Goal: Obtain resource: Download file/media

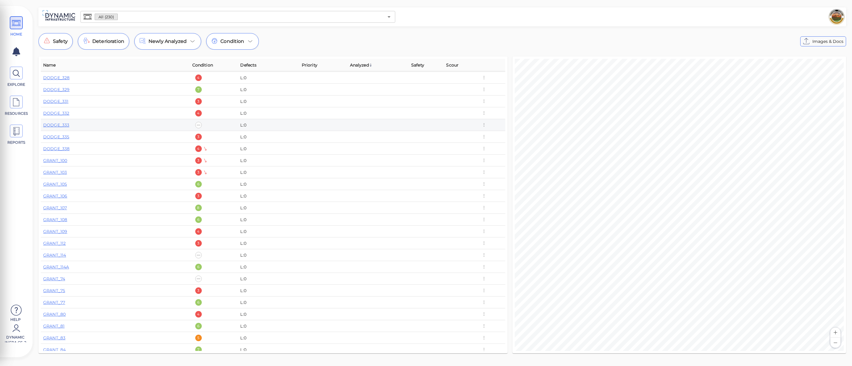
scroll to position [828, 0]
click at [68, 160] on link "DODGE_338" at bounding box center [56, 159] width 26 height 5
click at [60, 106] on link "BEAVER_29" at bounding box center [55, 104] width 25 height 5
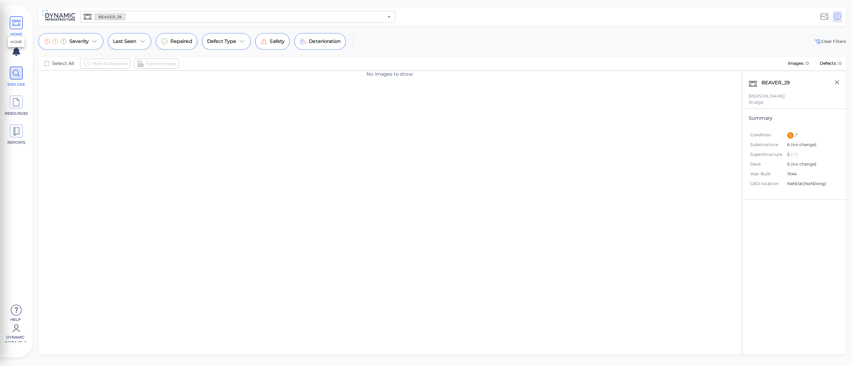
click at [20, 17] on icon at bounding box center [16, 23] width 9 height 13
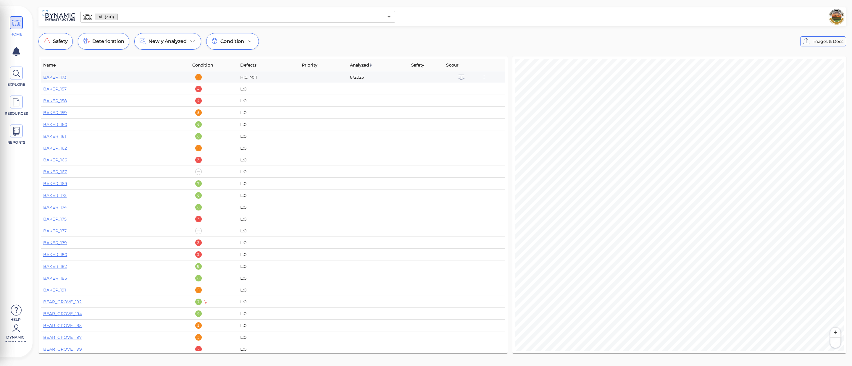
click at [67, 78] on div "BAKER_173" at bounding box center [115, 77] width 144 height 6
click at [64, 79] on link "BAKER_173" at bounding box center [54, 77] width 23 height 5
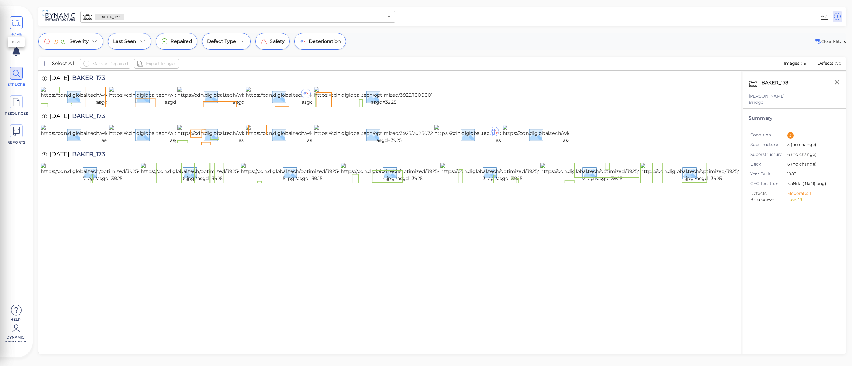
click at [20, 28] on icon at bounding box center [16, 23] width 9 height 13
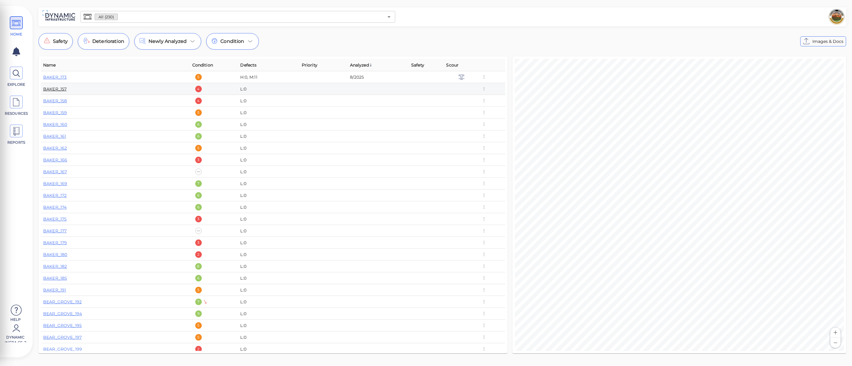
click at [62, 89] on link "BAKER_157" at bounding box center [54, 88] width 23 height 5
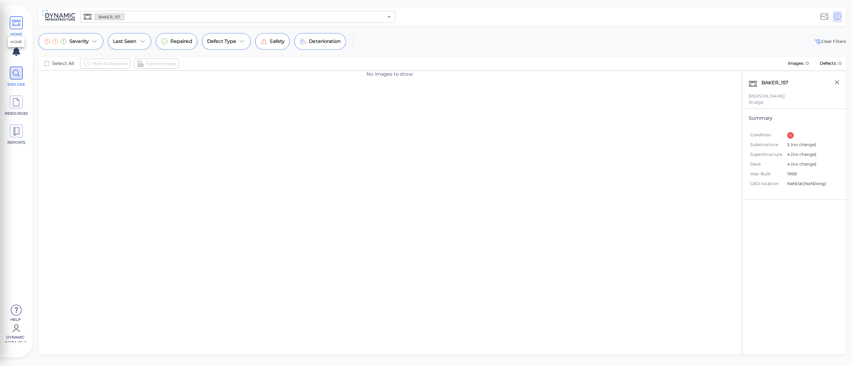
click at [23, 27] on span "HOME" at bounding box center [16, 26] width 27 height 21
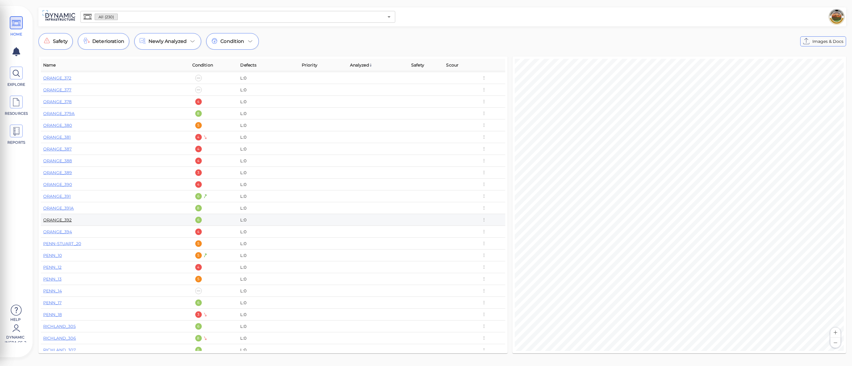
scroll to position [1538, 0]
click at [62, 195] on link "ORANGE_391" at bounding box center [57, 195] width 28 height 5
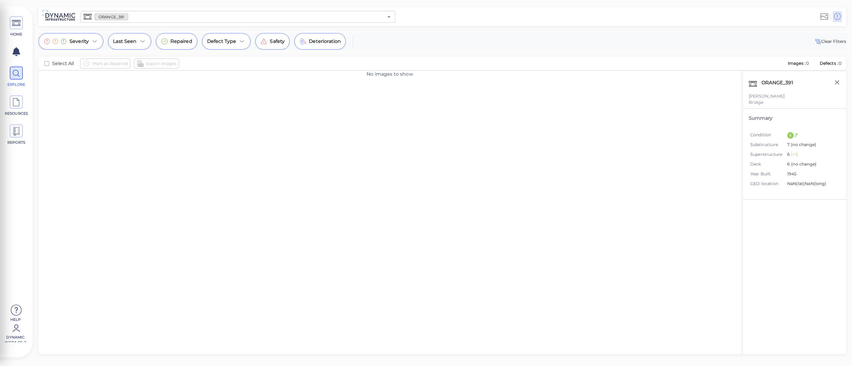
click at [552, 126] on div "No images to show" at bounding box center [389, 219] width 702 height 297
click at [15, 30] on span "HOME" at bounding box center [16, 26] width 27 height 21
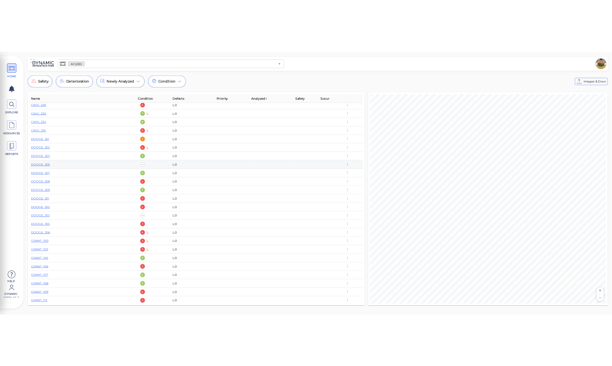
scroll to position [749, 0]
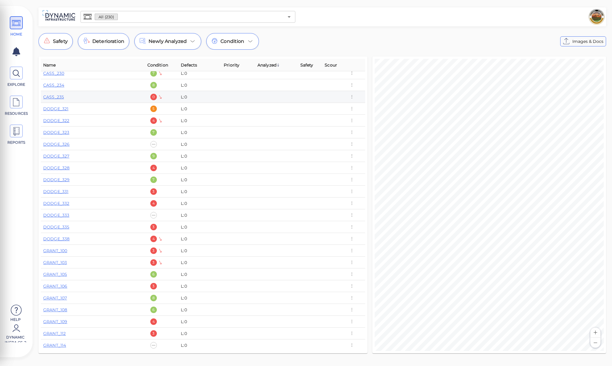
click at [258, 99] on td at bounding box center [276, 97] width 43 height 12
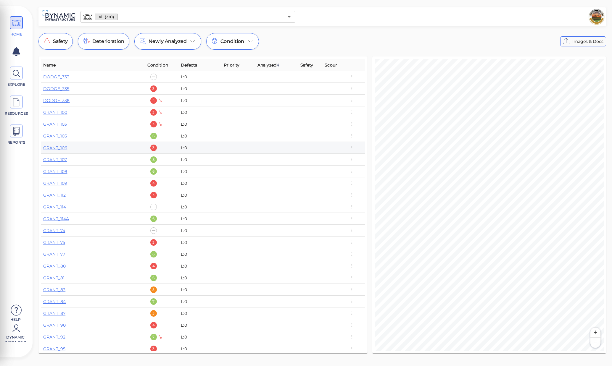
scroll to position [907, 0]
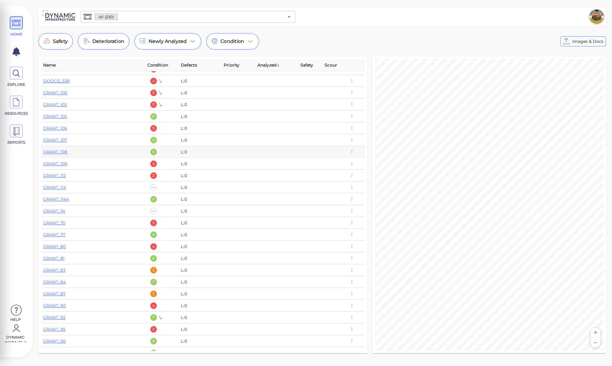
drag, startPoint x: 131, startPoint y: 145, endPoint x: 131, endPoint y: 131, distance: 14.2
click at [131, 143] on td "GRANT_107" at bounding box center [93, 140] width 104 height 12
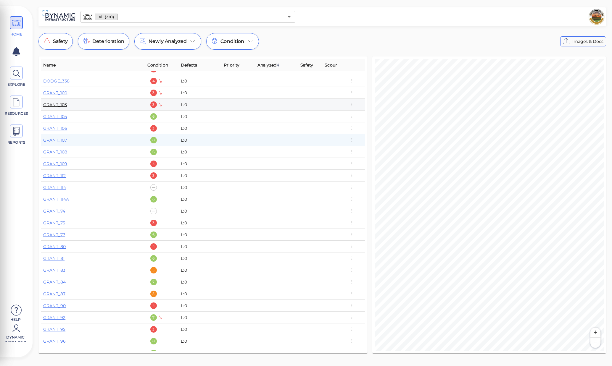
click at [59, 106] on link "GRANT_103" at bounding box center [55, 104] width 24 height 5
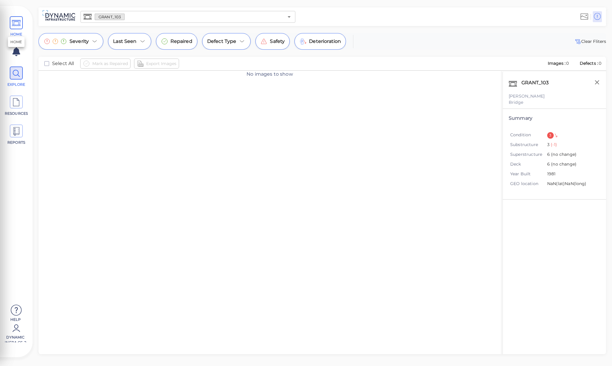
click at [17, 33] on span "HOME" at bounding box center [16, 34] width 25 height 5
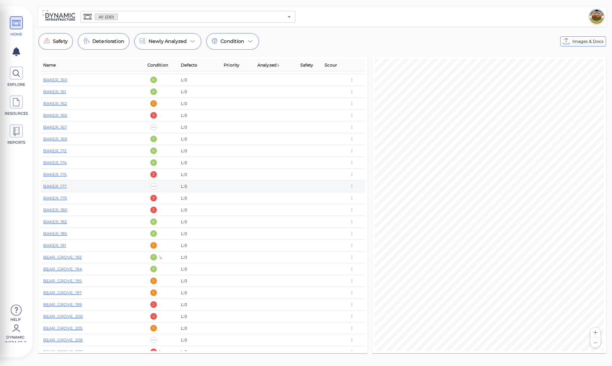
scroll to position [98, 0]
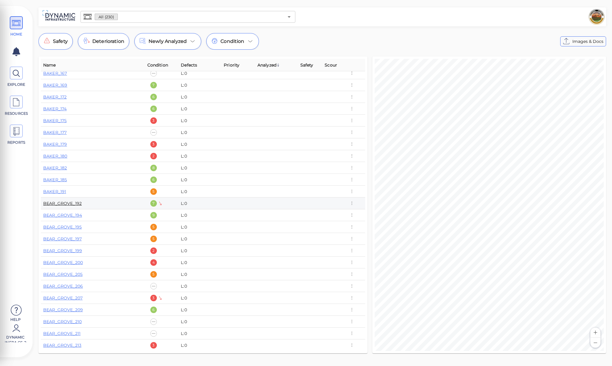
click at [69, 204] on link "BEAR_GROVE_192" at bounding box center [62, 203] width 38 height 5
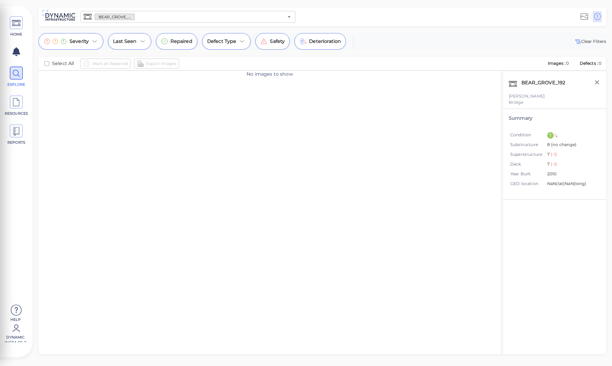
click at [152, 105] on div "No images to show" at bounding box center [269, 219] width 462 height 297
drag, startPoint x: 401, startPoint y: 36, endPoint x: 337, endPoint y: 35, distance: 64.5
click at [401, 35] on div "Severity Last Seen Repaired Defect Type Safety Deterioration Clear Fliters" at bounding box center [321, 41] width 567 height 17
click at [25, 29] on span "HOME" at bounding box center [16, 26] width 27 height 21
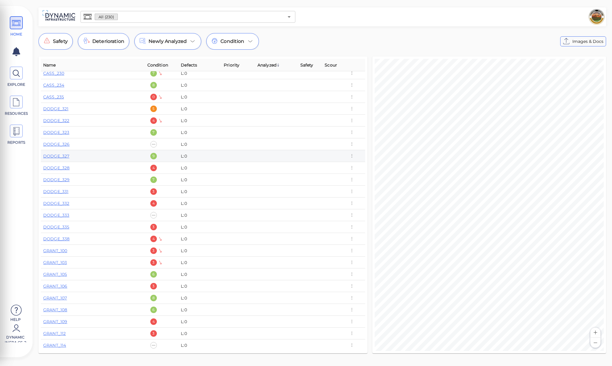
scroll to position [730, 0]
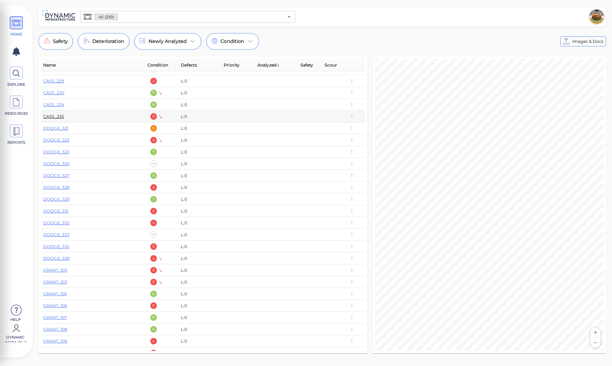
click at [59, 116] on link "CASS_235" at bounding box center [53, 116] width 21 height 5
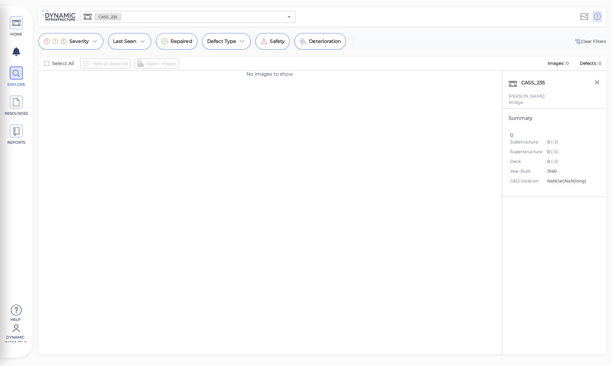
click at [333, 142] on div "No images to show" at bounding box center [269, 219] width 462 height 297
click at [21, 26] on span at bounding box center [16, 22] width 13 height 13
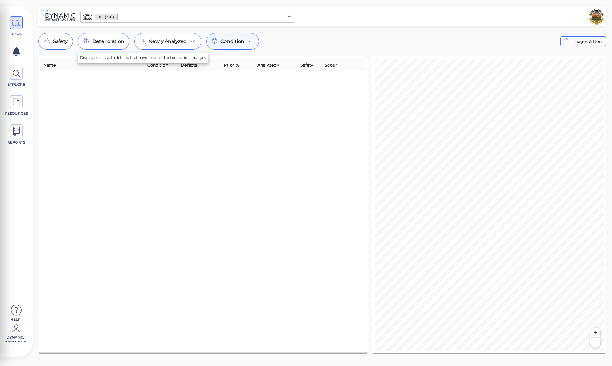
click at [229, 43] on span "Condition" at bounding box center [232, 41] width 24 height 7
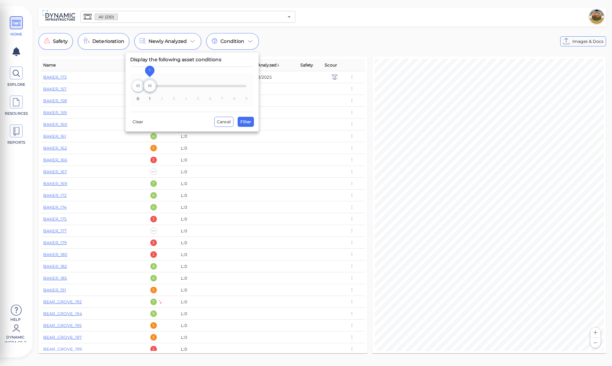
drag, startPoint x: 245, startPoint y: 88, endPoint x: 153, endPoint y: 87, distance: 92.3
click at [153, 87] on span "1" at bounding box center [150, 86] width 12 height 12
click at [245, 123] on span "Filter" at bounding box center [245, 121] width 11 height 7
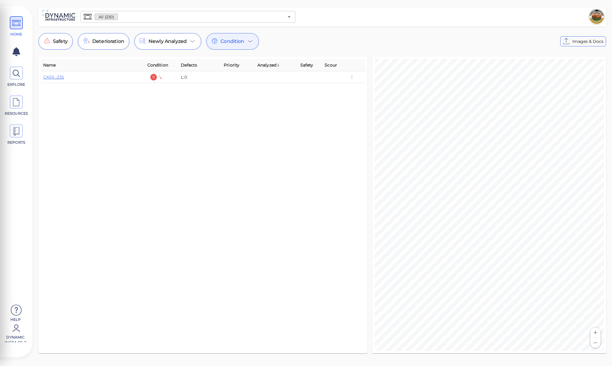
click at [153, 172] on div "Name Condition Defects Priority Analyzed Safety Scour CASS_235 0 L:0" at bounding box center [203, 205] width 324 height 292
click at [193, 143] on div "Name Condition Defects Priority Analyzed Safety Scour CASS_235 0 L:0" at bounding box center [203, 205] width 324 height 292
click at [227, 43] on span "Condition" at bounding box center [232, 41] width 24 height 7
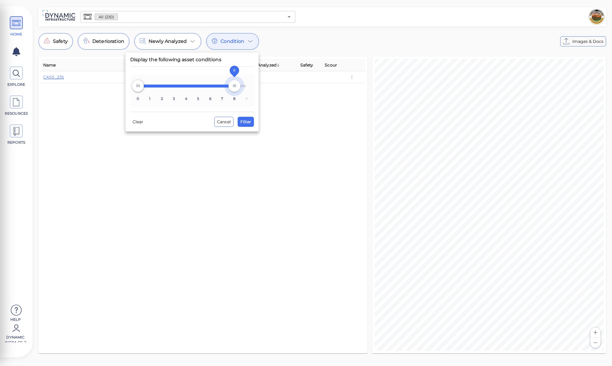
type input "9"
click at [246, 91] on span "0 1 2 3 4 5 6 7 8 9 0 9" at bounding box center [192, 86] width 109 height 10
drag, startPoint x: 139, startPoint y: 86, endPoint x: 229, endPoint y: 88, distance: 89.9
click at [229, 88] on span "8" at bounding box center [234, 86] width 12 height 12
click at [248, 122] on span "Filter" at bounding box center [245, 121] width 11 height 7
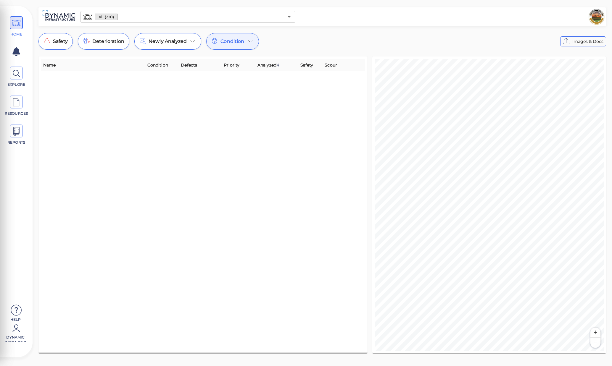
click at [232, 41] on span "Condition" at bounding box center [232, 41] width 24 height 7
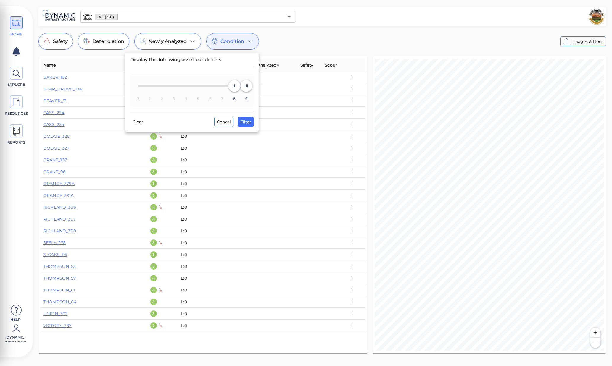
click at [227, 162] on div at bounding box center [306, 183] width 612 height 366
type input "0"
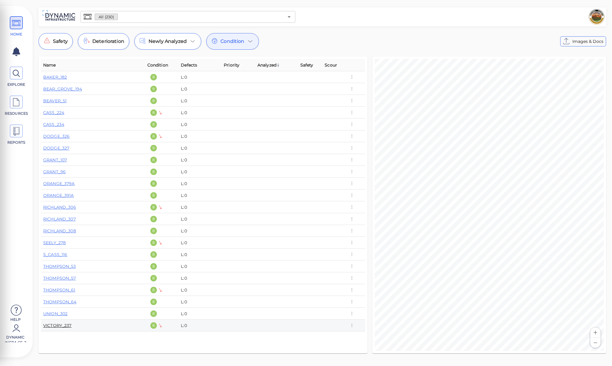
click at [60, 328] on link "VICTORY_237" at bounding box center [57, 325] width 28 height 5
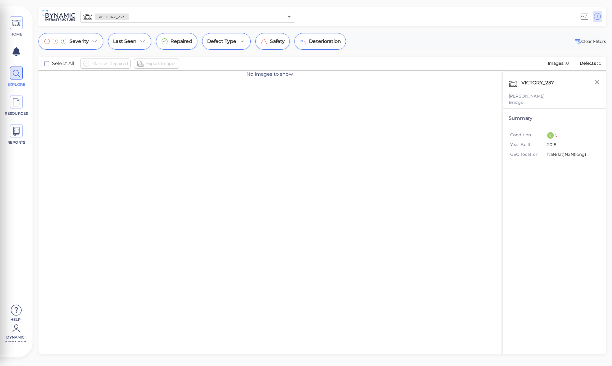
click at [237, 116] on div "No images to show" at bounding box center [269, 219] width 462 height 297
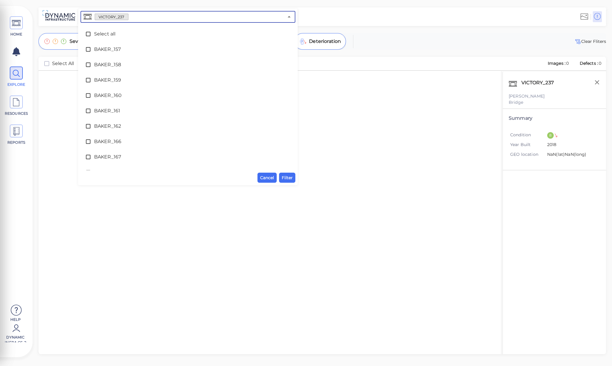
scroll to position [3300, 0]
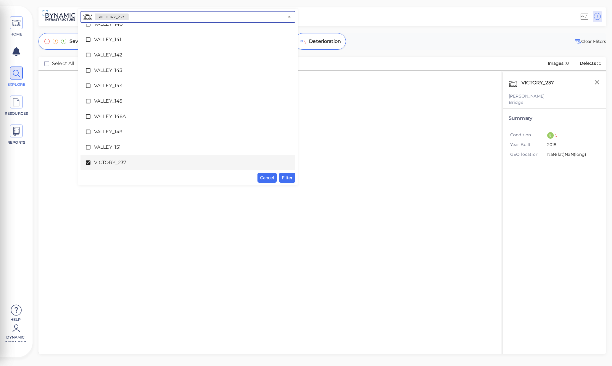
click at [132, 18] on input "text" at bounding box center [205, 17] width 155 height 8
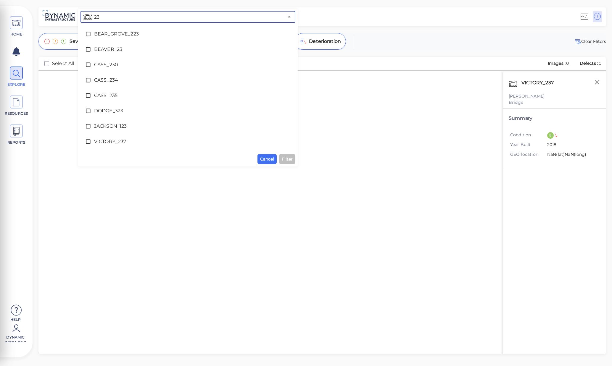
type input "235"
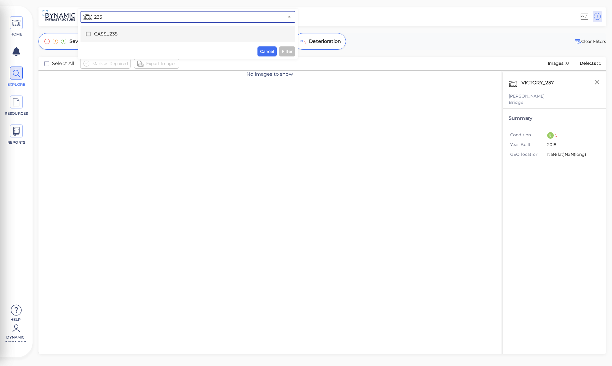
click at [89, 35] on icon at bounding box center [88, 34] width 6 height 6
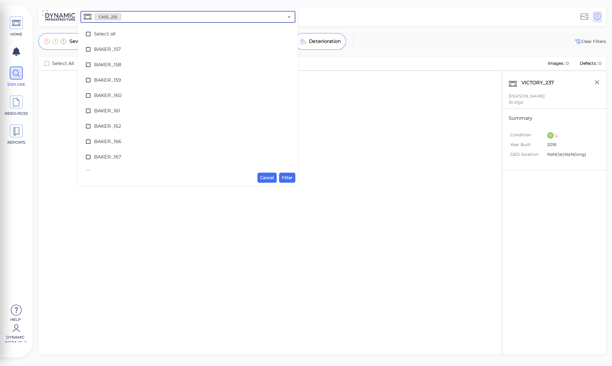
scroll to position [886, 0]
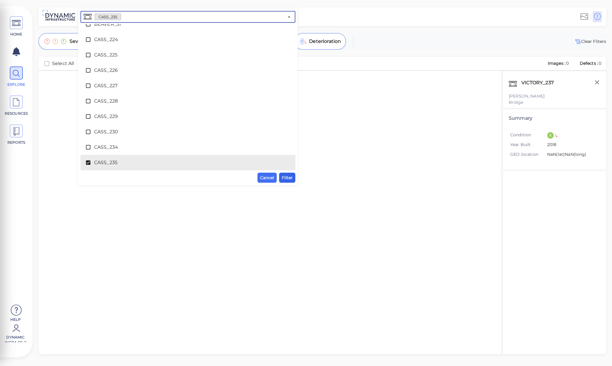
click at [283, 177] on span "Filter" at bounding box center [287, 177] width 11 height 7
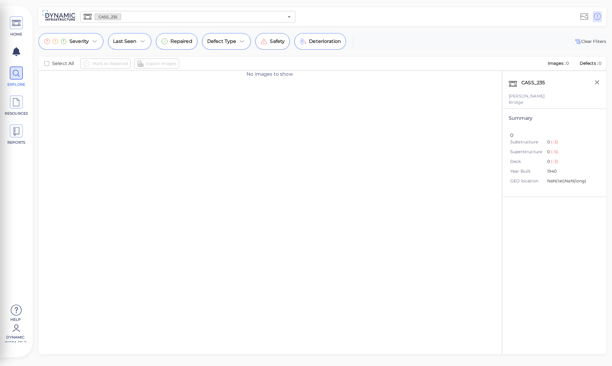
click at [334, 150] on div "No images to show" at bounding box center [269, 219] width 462 height 297
click at [22, 106] on span at bounding box center [16, 102] width 13 height 13
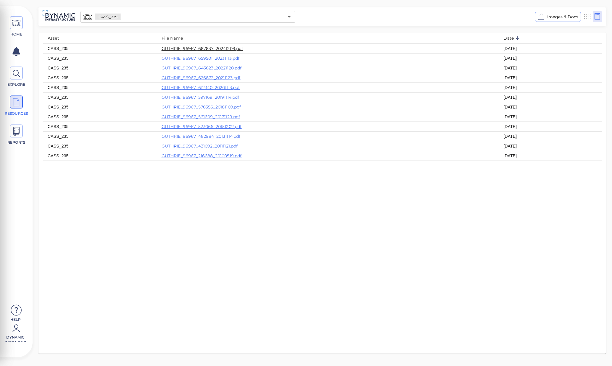
click at [202, 50] on link "GUTHRIE_96967_687837_20241209.pdf" at bounding box center [202, 48] width 82 height 5
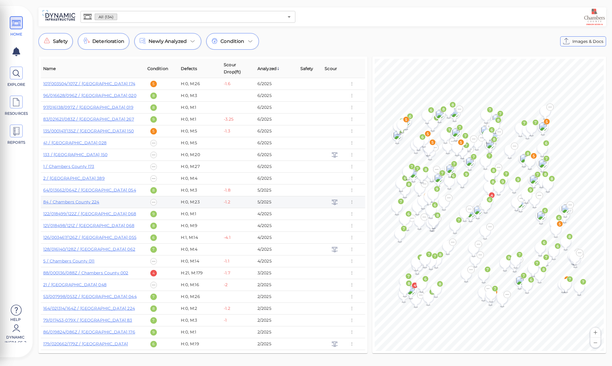
scroll to position [138, 0]
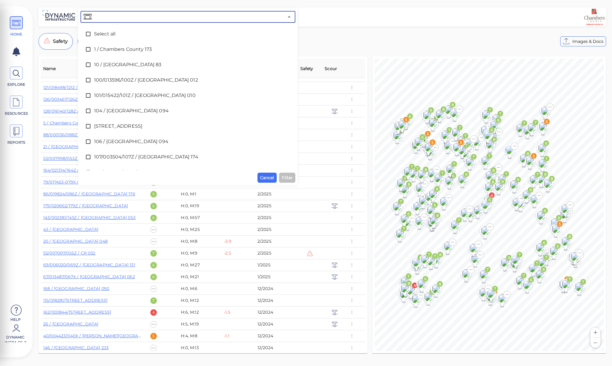
click at [123, 16] on input "text" at bounding box center [188, 17] width 191 height 8
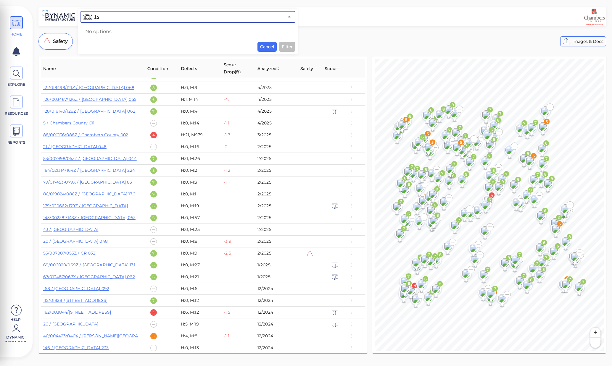
type input "צ"
type input "m"
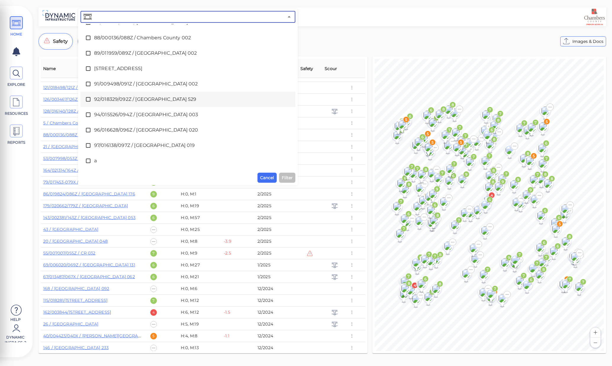
scroll to position [1934, 0]
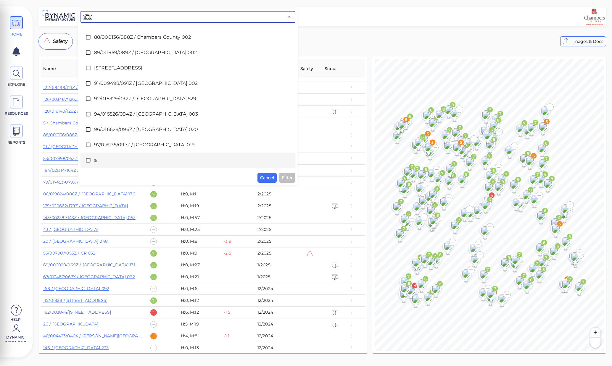
click at [172, 155] on div "a" at bounding box center [187, 160] width 205 height 12
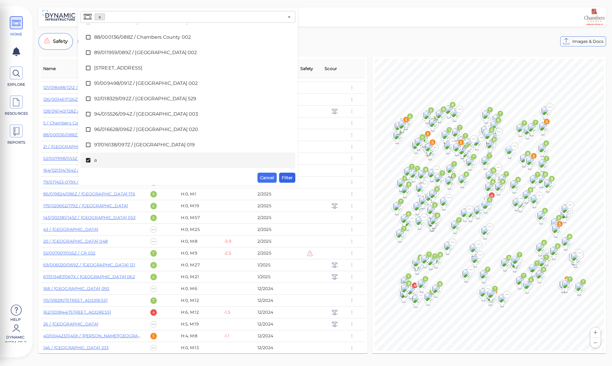
click at [284, 177] on span "Filter" at bounding box center [287, 177] width 11 height 7
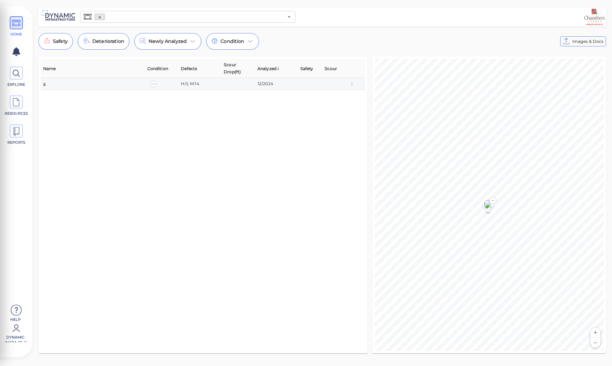
click at [45, 85] on link "a" at bounding box center [44, 83] width 2 height 5
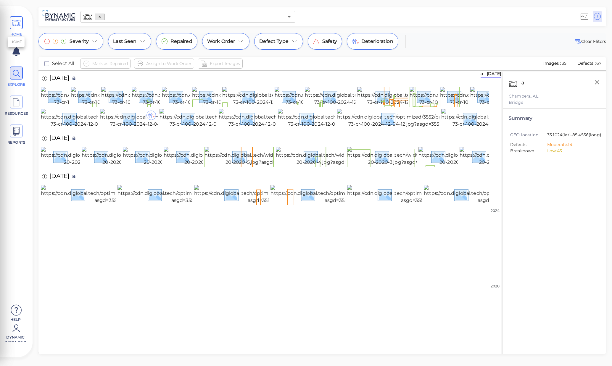
click at [12, 31] on span "HOME" at bounding box center [16, 26] width 27 height 21
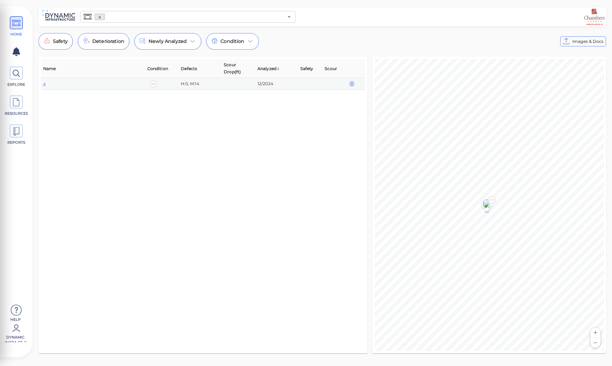
click at [354, 82] on icon "button" at bounding box center [351, 84] width 5 height 7
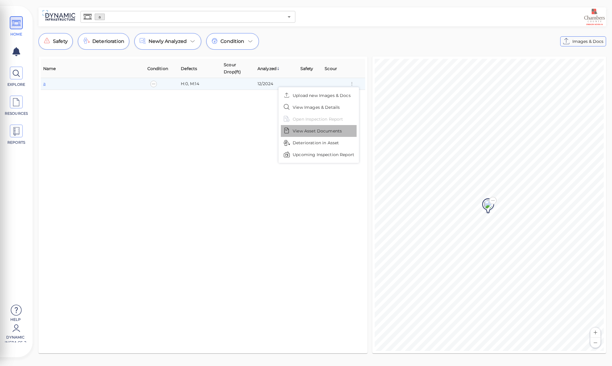
click at [330, 130] on span "View Asset Documents" at bounding box center [316, 131] width 49 height 6
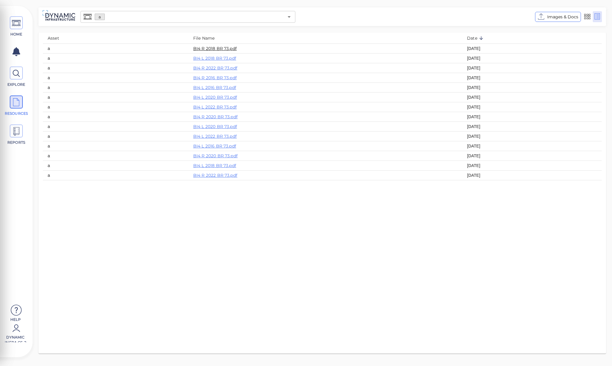
click at [213, 49] on link "BI4 R 2018 BR 73.pdf" at bounding box center [214, 48] width 43 height 5
click at [16, 23] on icon at bounding box center [16, 23] width 9 height 13
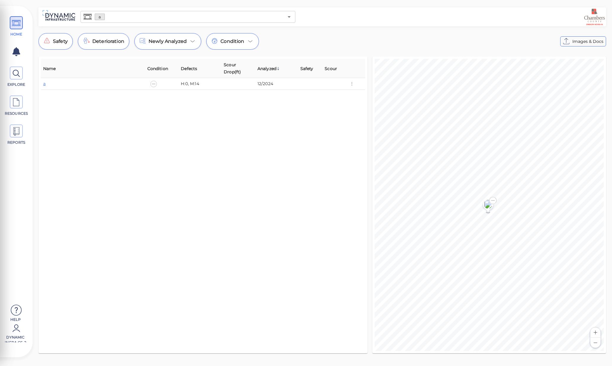
click at [159, 187] on div "Name Condition Defects Scour Drop(ft) Analyzed Safety Scour a H:0, M:14 12/2024" at bounding box center [203, 205] width 324 height 292
click at [199, 148] on div "Name Condition Defects Scour Drop(ft) Analyzed Safety Scour a H:0, M:14 12/2024" at bounding box center [203, 205] width 324 height 292
